Goal: Information Seeking & Learning: Learn about a topic

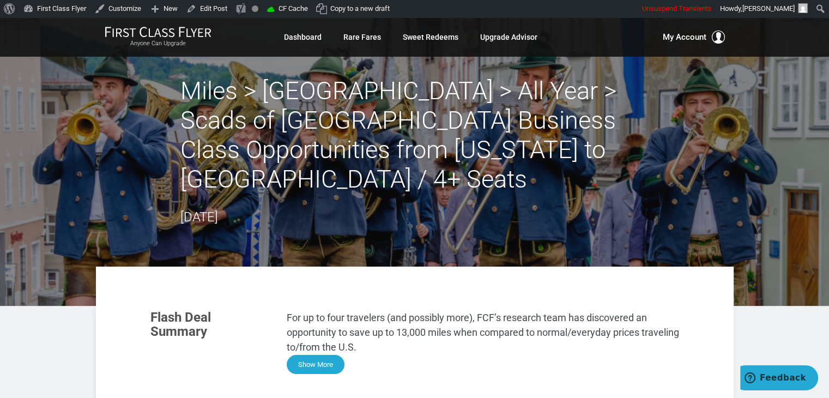
click at [327, 355] on button "Show More" at bounding box center [316, 364] width 58 height 19
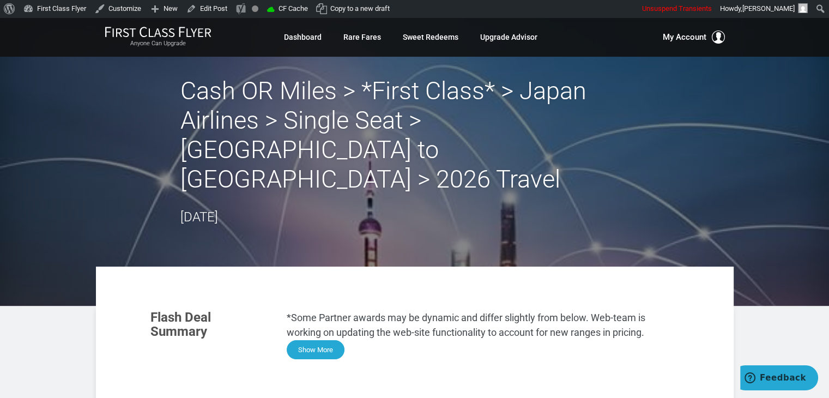
click at [323, 340] on button "Show More" at bounding box center [316, 349] width 58 height 19
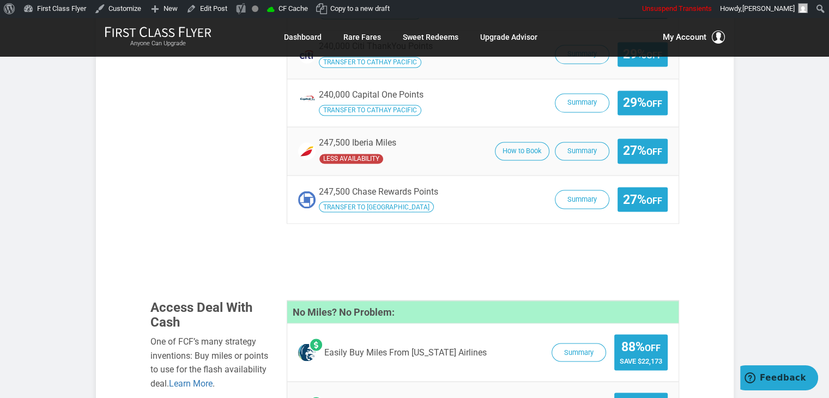
scroll to position [1944, 0]
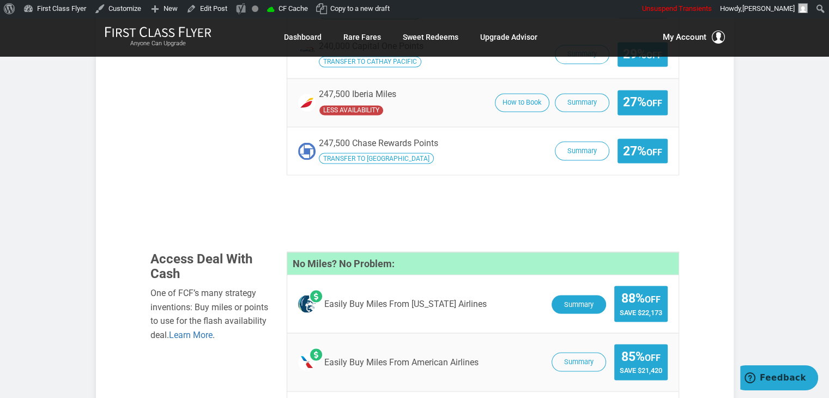
click at [584, 295] on button "Summary" at bounding box center [578, 304] width 54 height 19
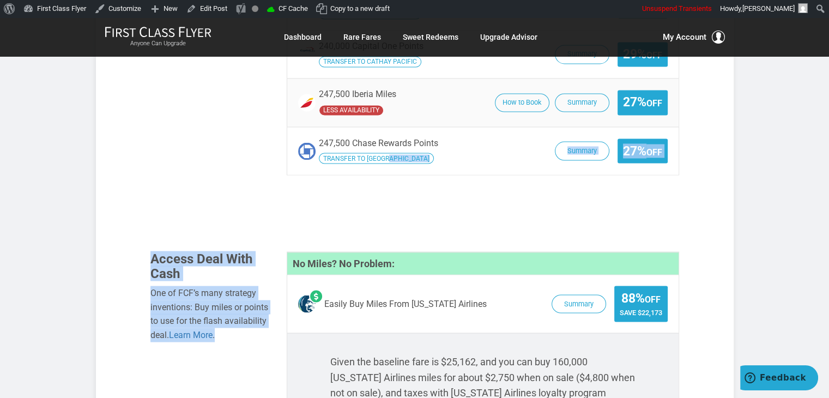
drag, startPoint x: 368, startPoint y: 78, endPoint x: 209, endPoint y: 357, distance: 320.6
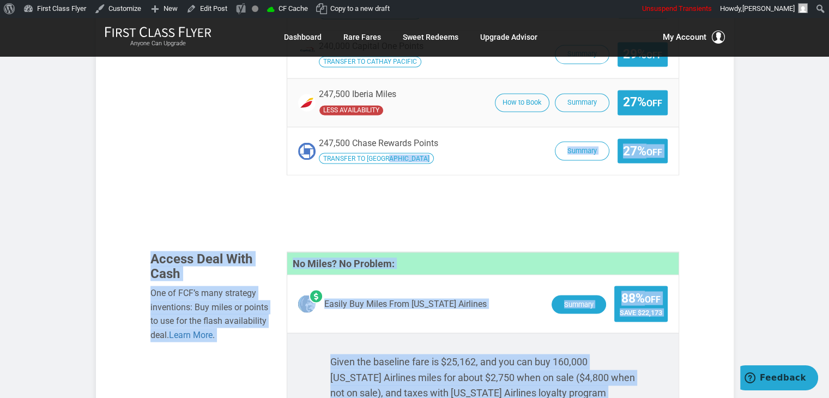
click at [580, 295] on button "Summary" at bounding box center [578, 304] width 54 height 19
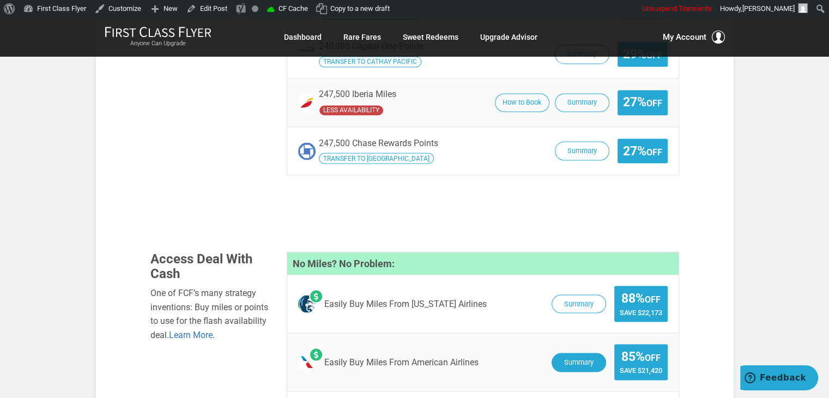
click at [580, 352] on button "Summary" at bounding box center [578, 361] width 54 height 19
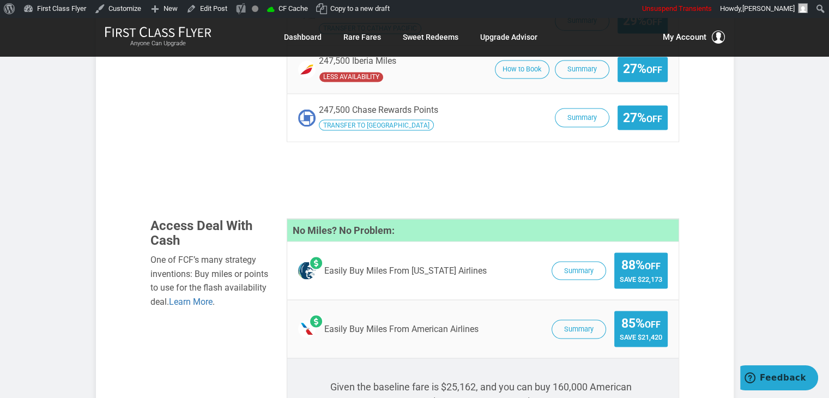
scroll to position [1981, 0]
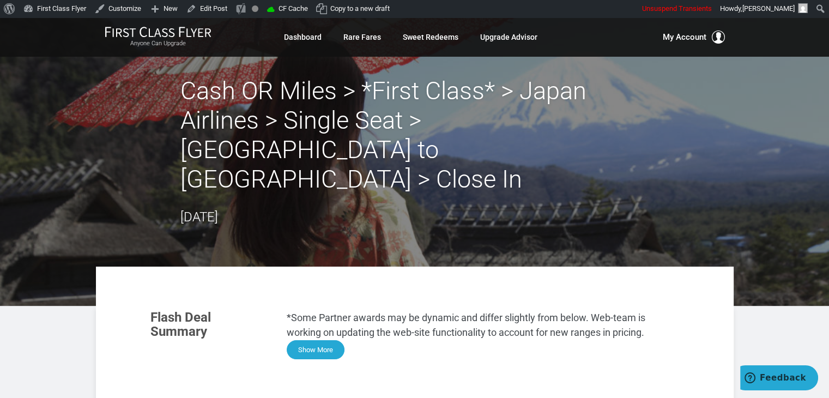
click at [327, 340] on button "Show More" at bounding box center [316, 349] width 58 height 19
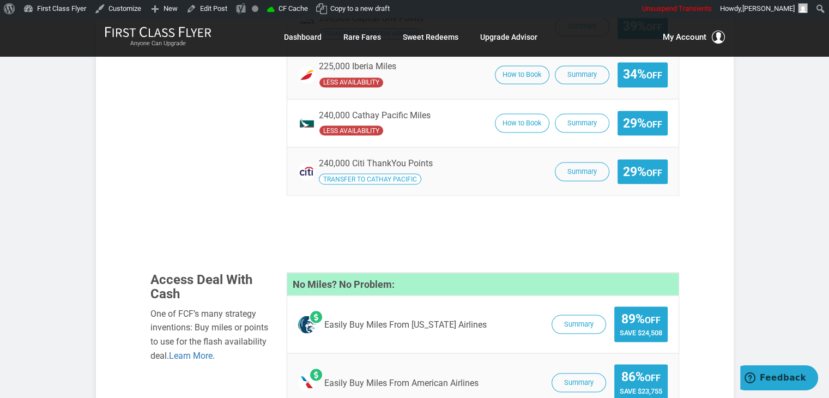
scroll to position [1980, 0]
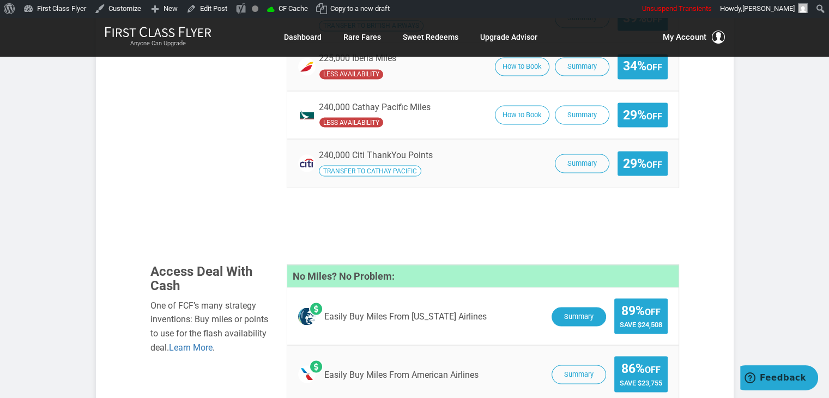
click at [594, 307] on button "Summary" at bounding box center [578, 316] width 54 height 19
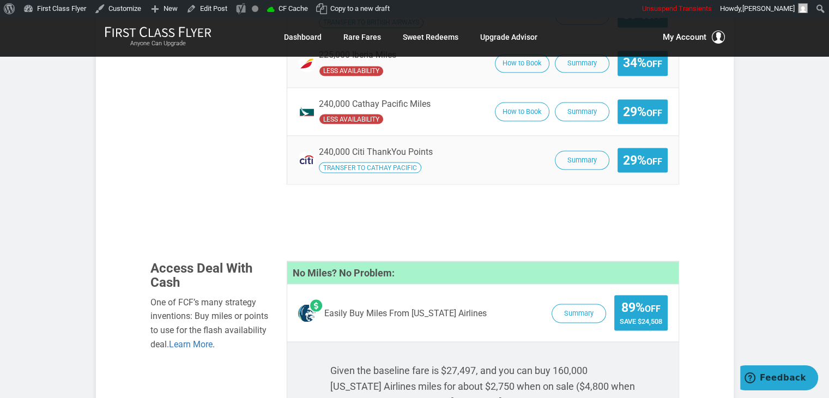
scroll to position [1987, 0]
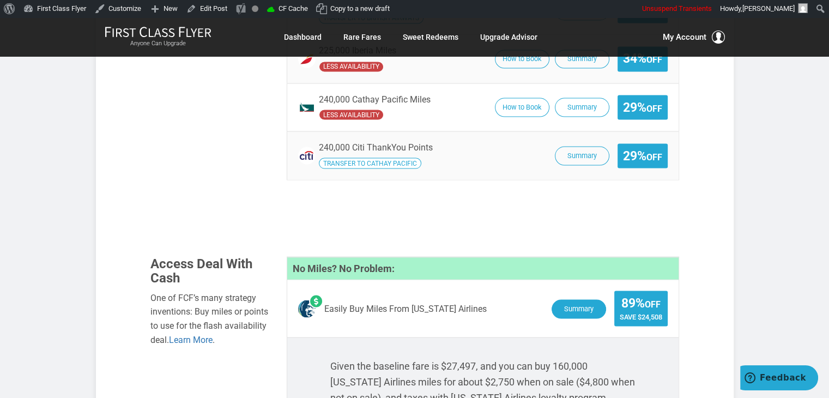
click at [590, 299] on button "Summary" at bounding box center [578, 308] width 54 height 19
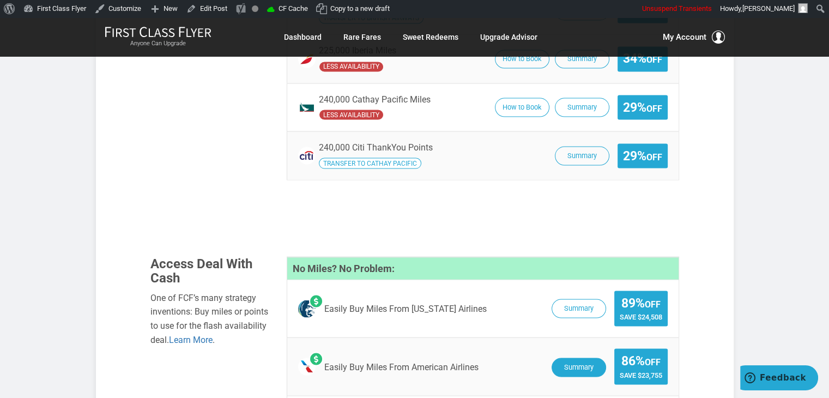
click at [588, 357] on button "Summary" at bounding box center [578, 366] width 54 height 19
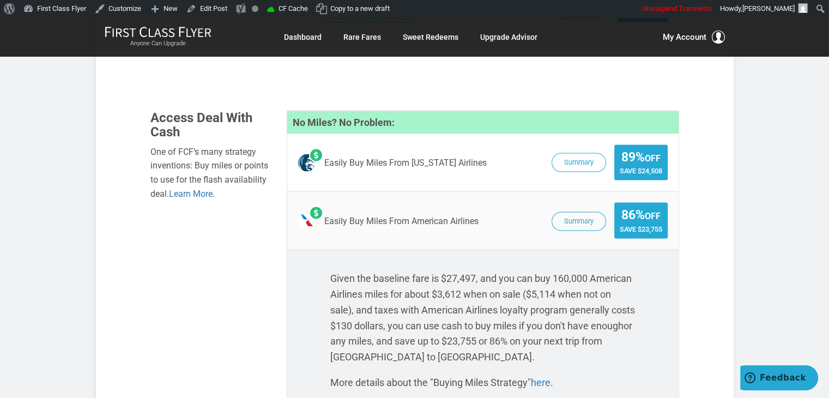
scroll to position [2146, 0]
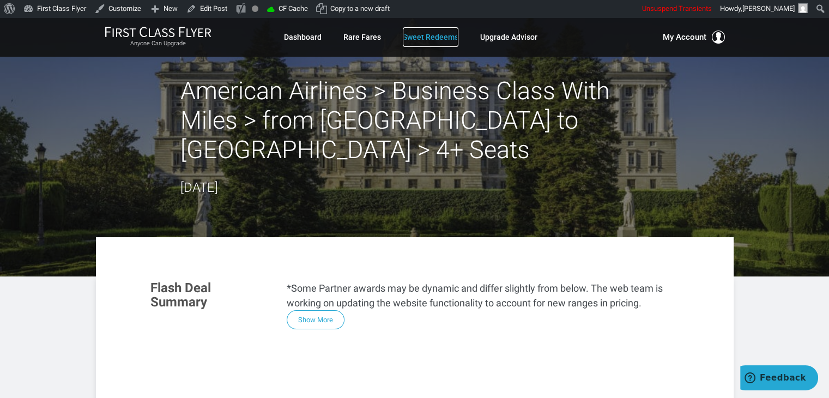
click at [420, 39] on link "Sweet Redeems" at bounding box center [431, 37] width 56 height 20
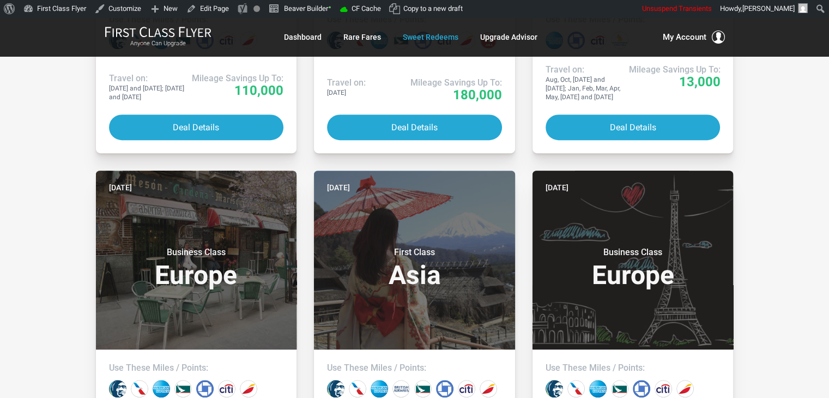
scroll to position [482, 0]
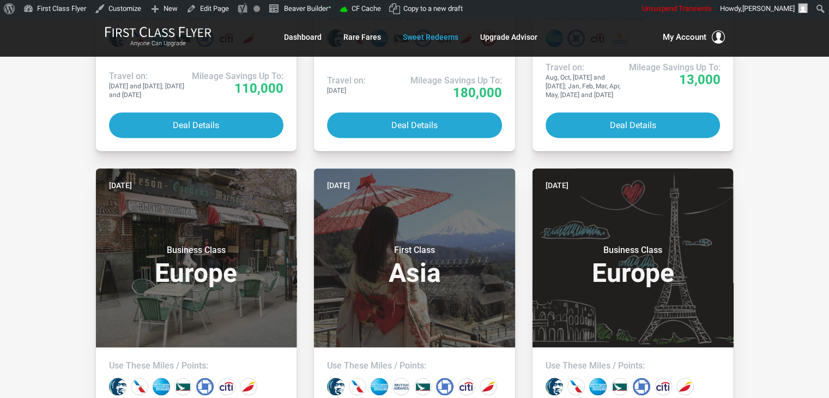
drag, startPoint x: 822, startPoint y: 147, endPoint x: 819, endPoint y: 90, distance: 56.7
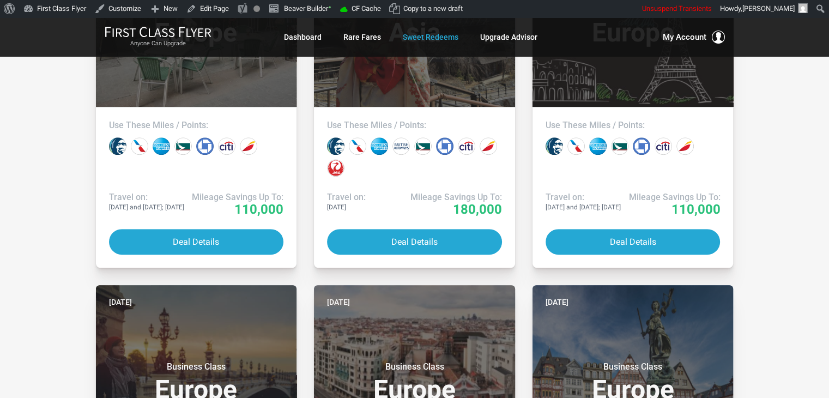
scroll to position [731, 0]
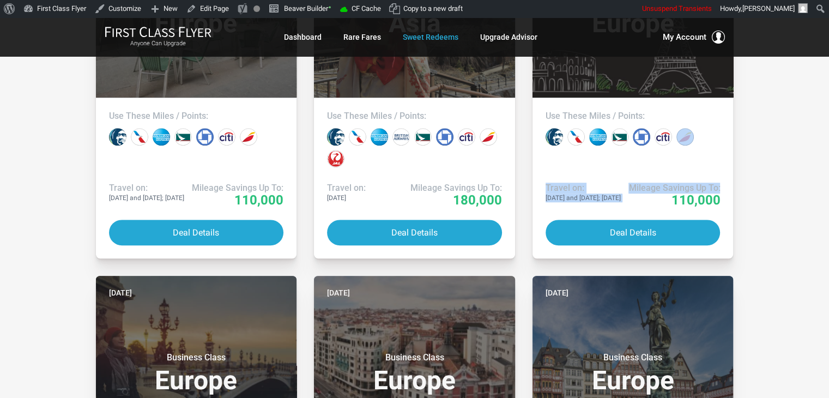
drag, startPoint x: 813, startPoint y: 158, endPoint x: 831, endPoint y: 167, distance: 20.0
click at [828, 167] on html "Anyone Can Upgrade Dashboard Rare Fares Sweet Redeems Upgrade Advisor Profile L…" at bounding box center [414, 291] width 829 height 2010
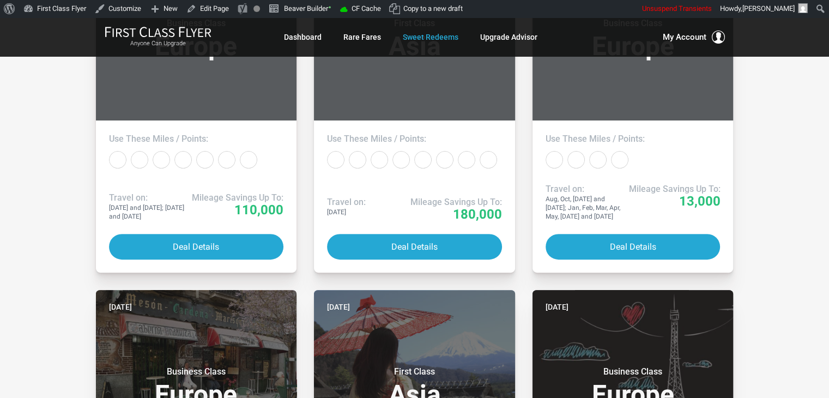
scroll to position [0, 0]
